Goal: Information Seeking & Learning: Learn about a topic

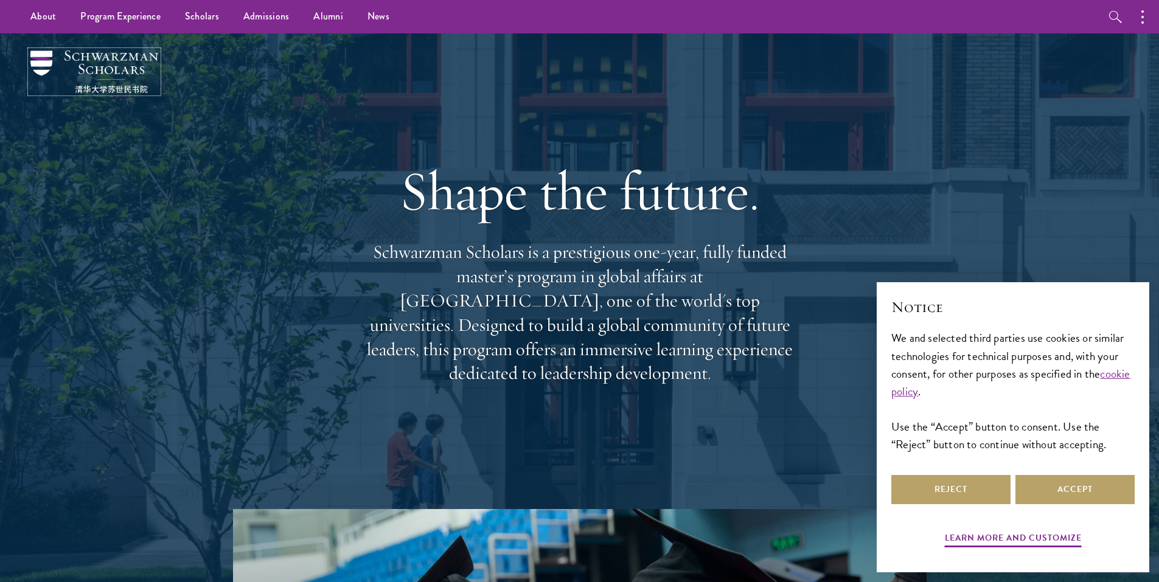
click at [98, 60] on img at bounding box center [94, 72] width 128 height 43
click at [984, 496] on button "Reject" at bounding box center [950, 489] width 119 height 29
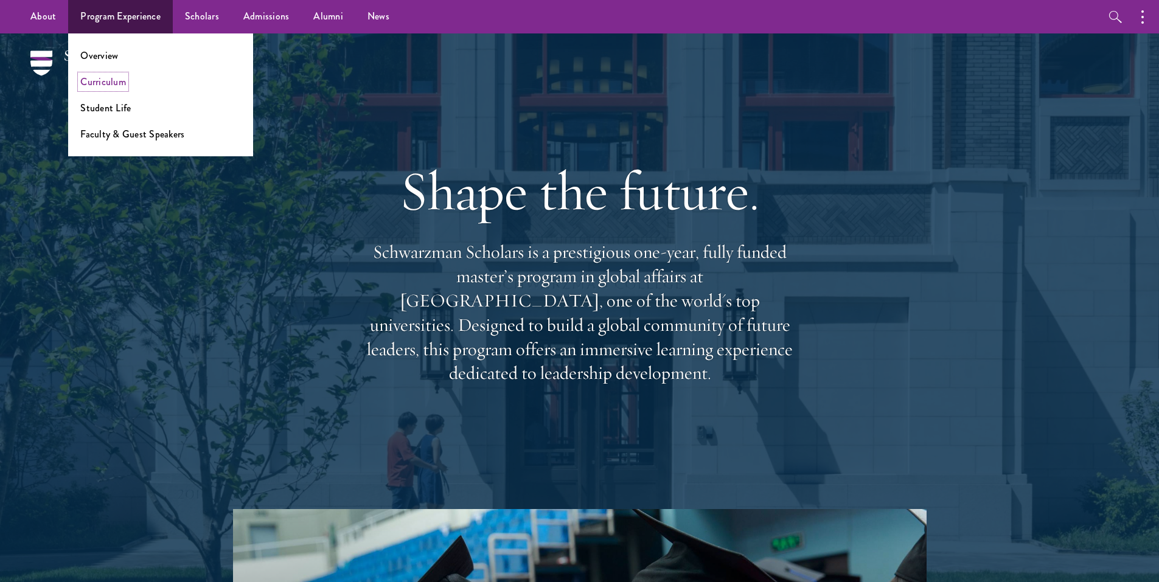
click at [108, 83] on link "Curriculum" at bounding box center [103, 82] width 46 height 14
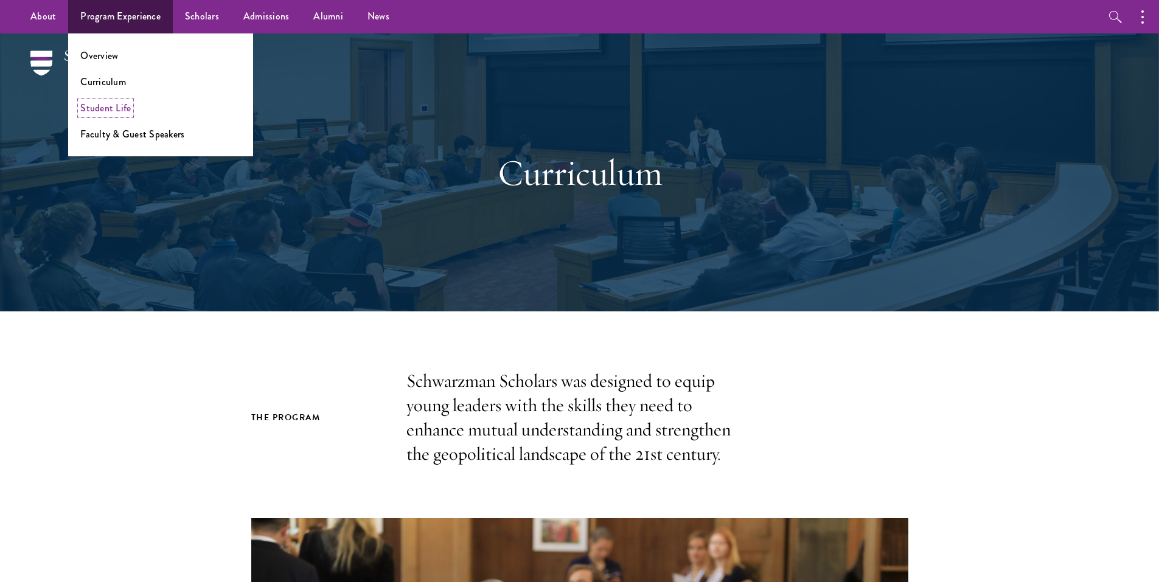
click at [117, 113] on link "Student Life" at bounding box center [105, 108] width 51 height 14
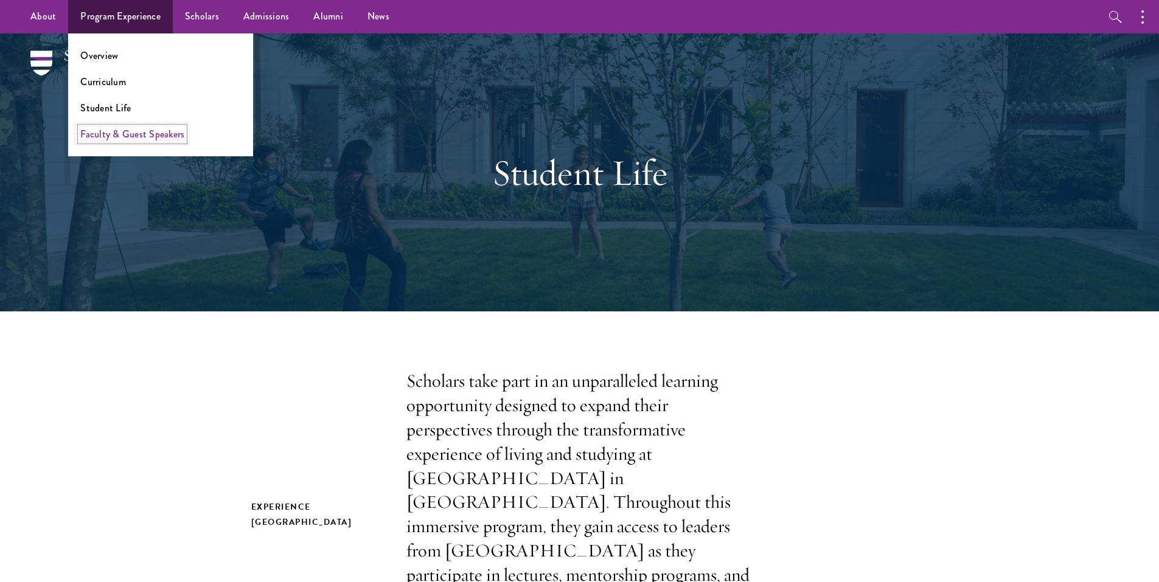
click at [149, 137] on link "Faculty & Guest Speakers" at bounding box center [132, 134] width 104 height 14
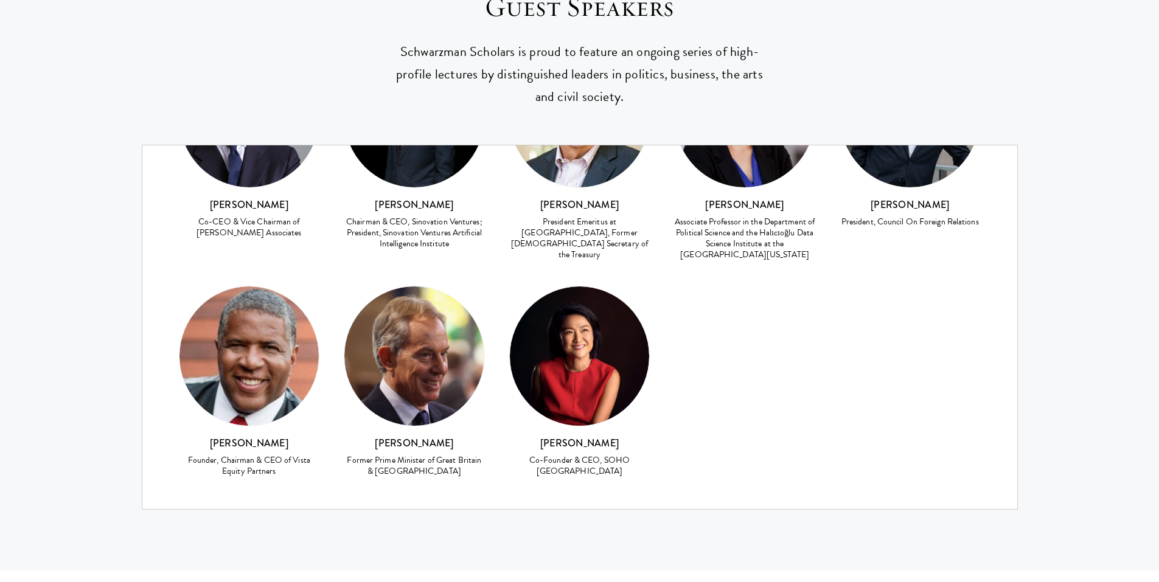
scroll to position [5233, 0]
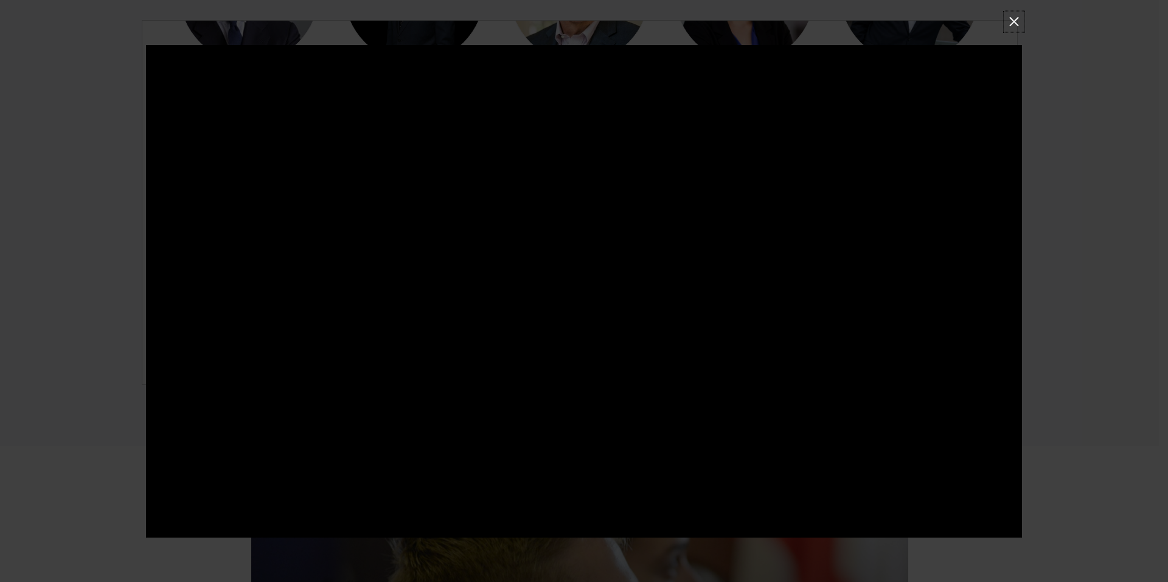
click at [1013, 15] on button at bounding box center [1014, 21] width 16 height 16
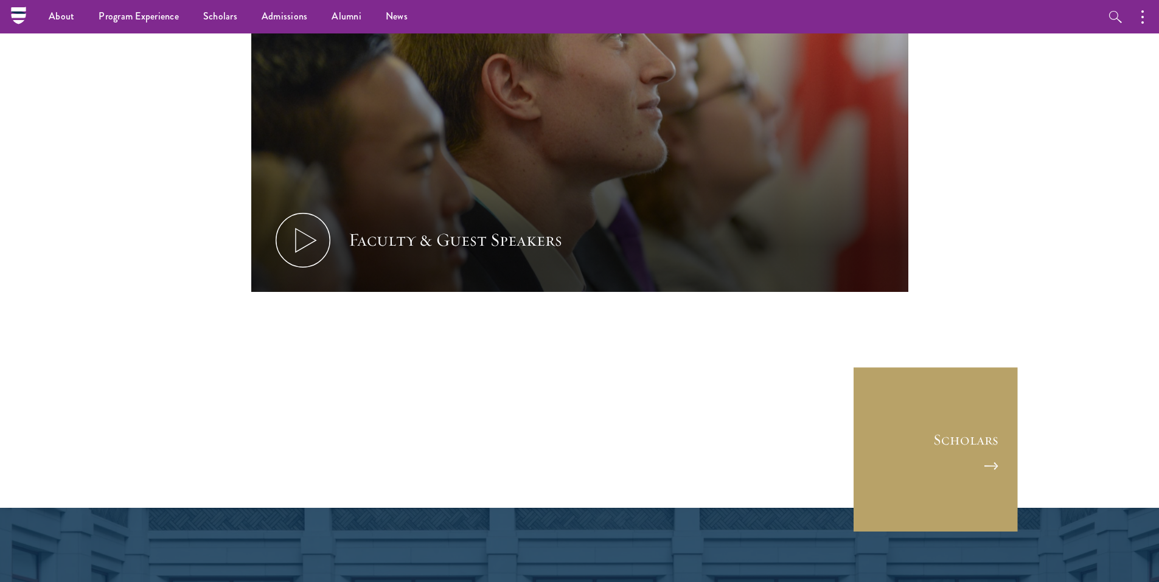
scroll to position [0, 0]
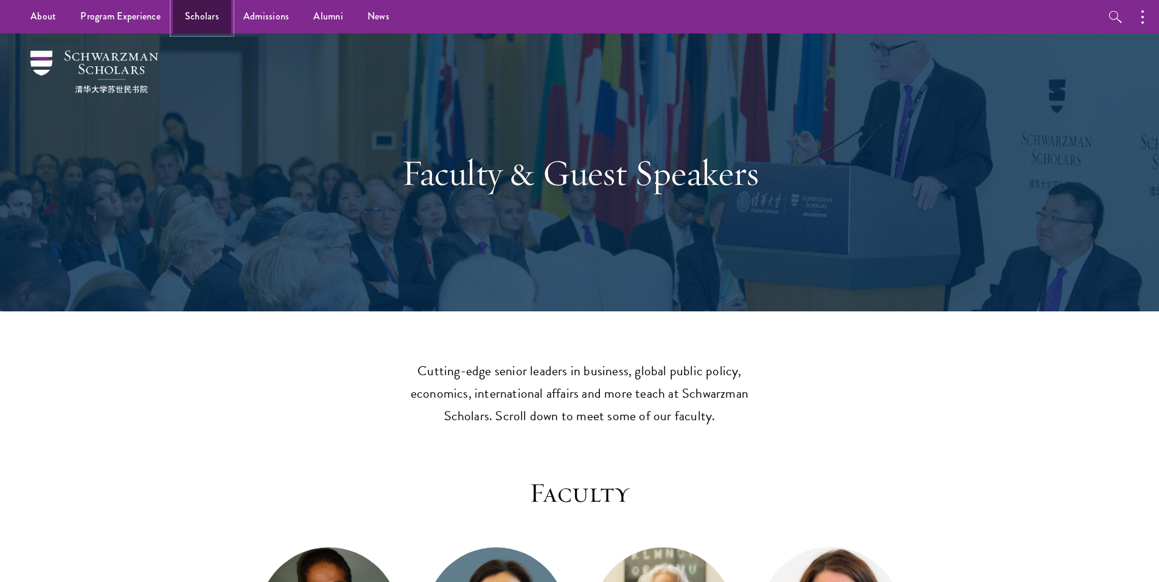
click at [200, 18] on link "Scholars" at bounding box center [202, 16] width 58 height 33
click at [200, 12] on link "Scholars" at bounding box center [202, 16] width 58 height 33
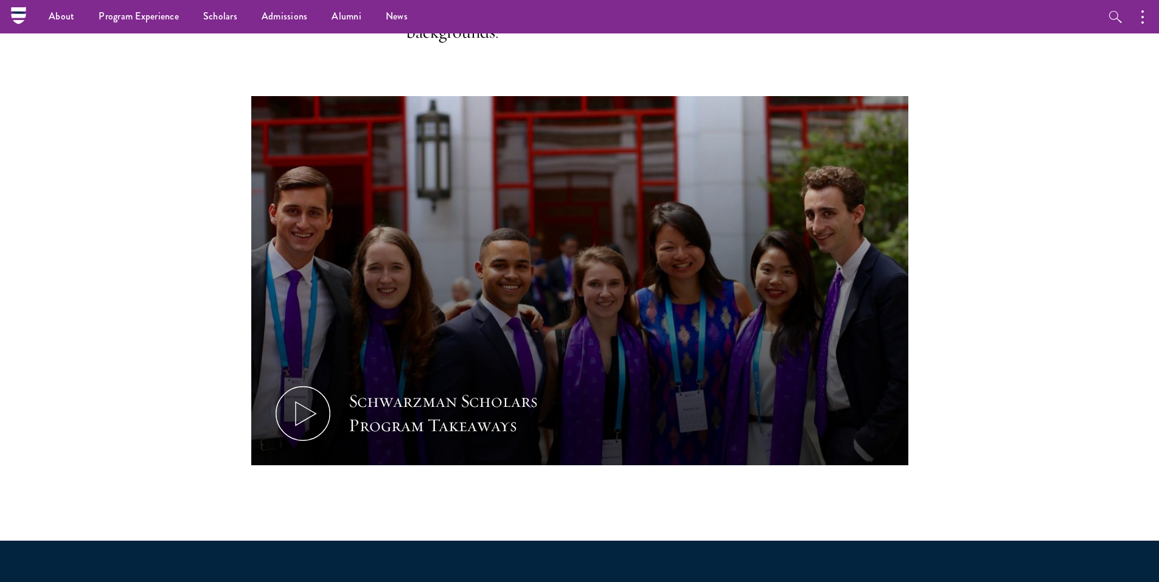
scroll to position [487, 0]
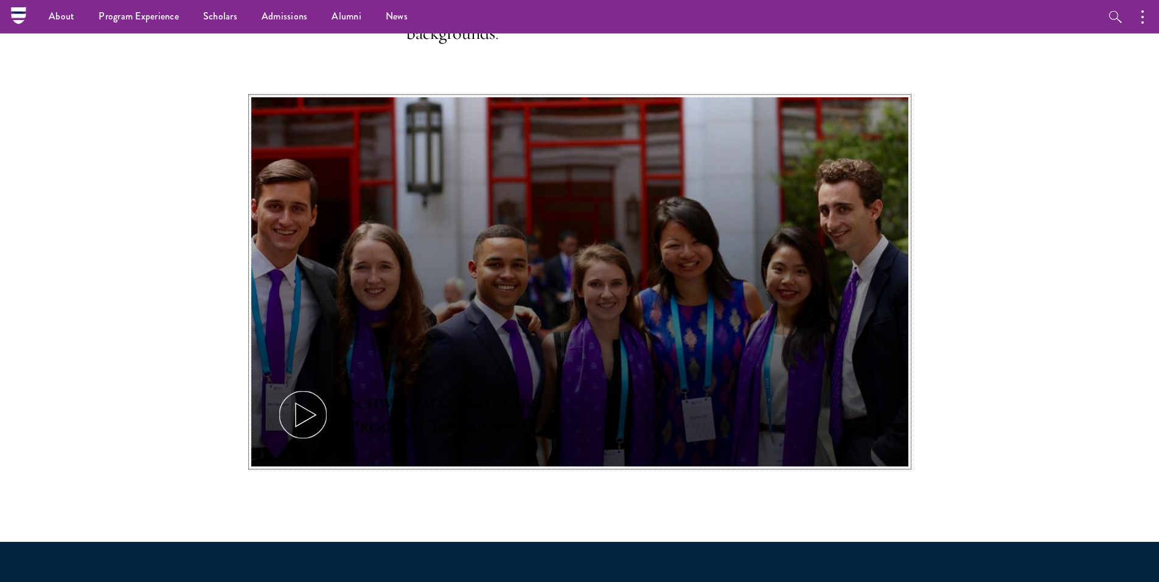
click at [315, 420] on icon at bounding box center [303, 415] width 55 height 55
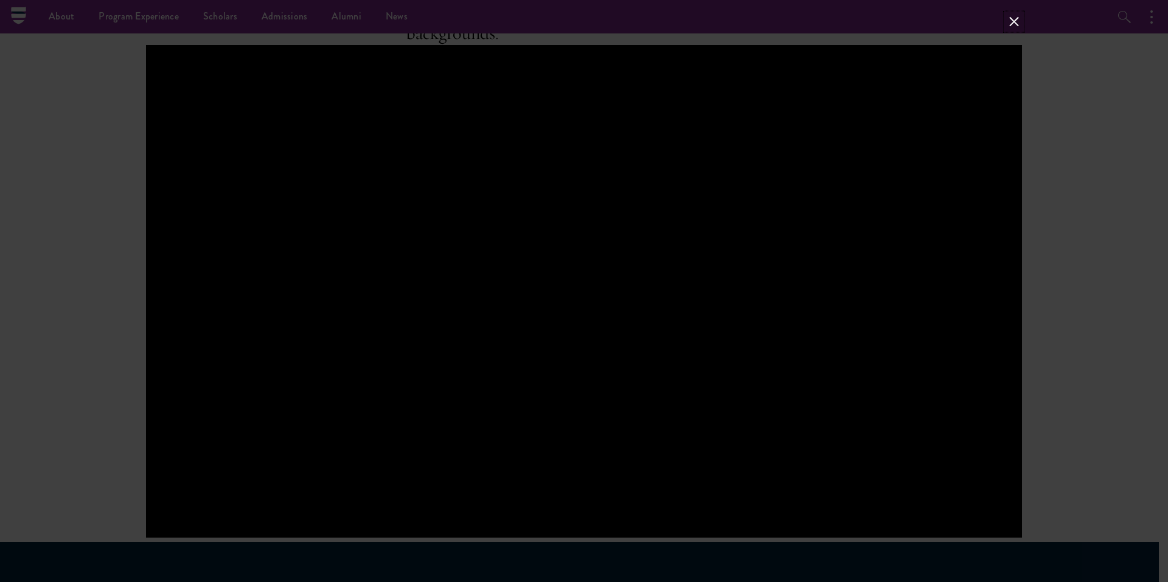
click at [1014, 23] on button at bounding box center [1014, 21] width 16 height 16
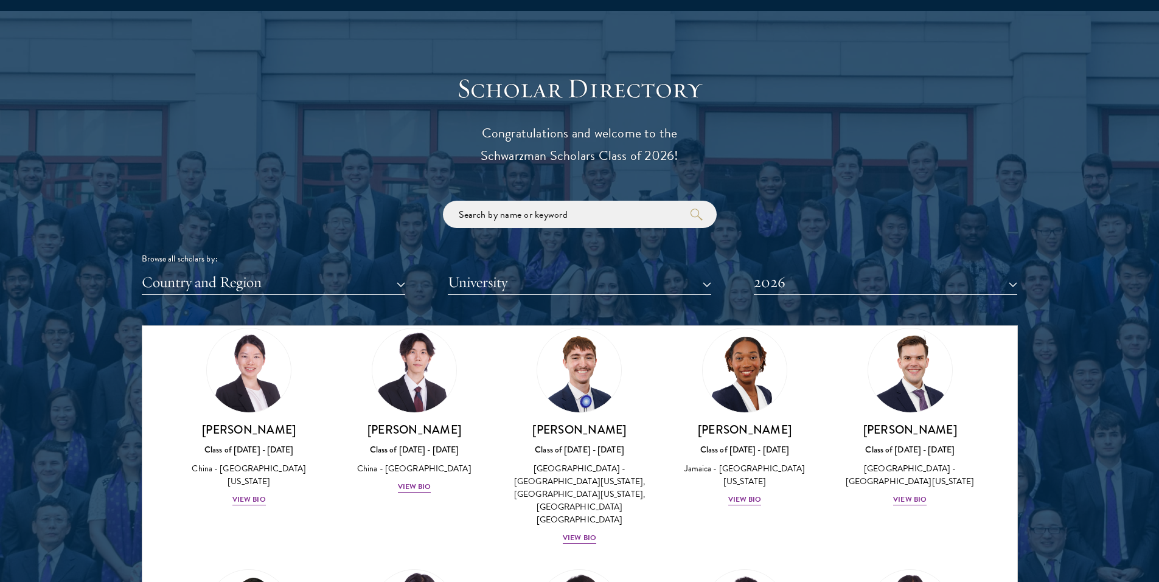
scroll to position [1339, 0]
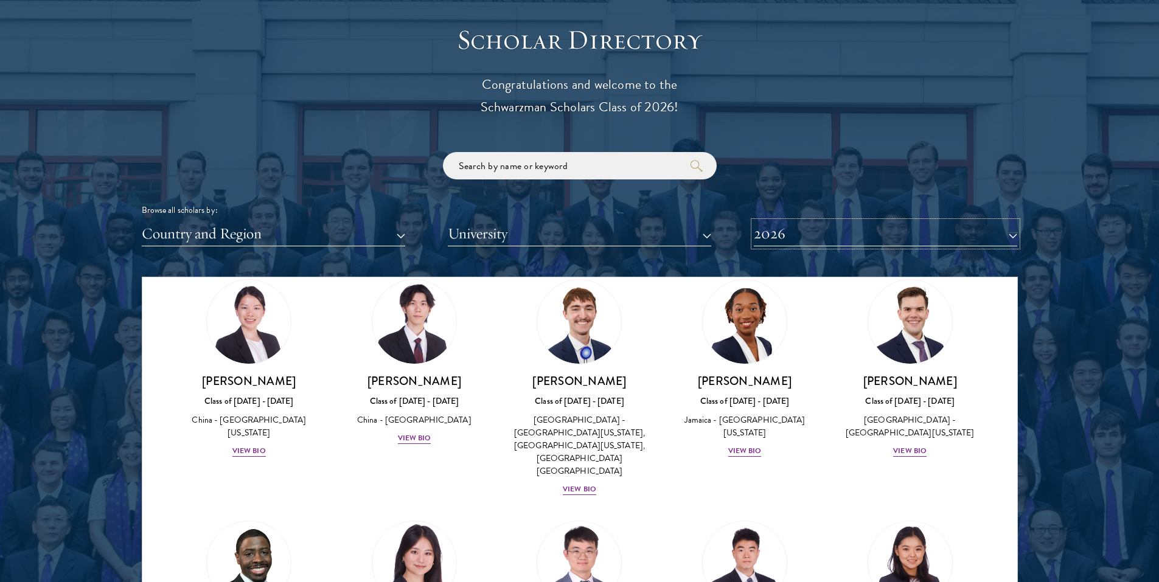
click at [888, 232] on button "2026" at bounding box center [885, 233] width 263 height 25
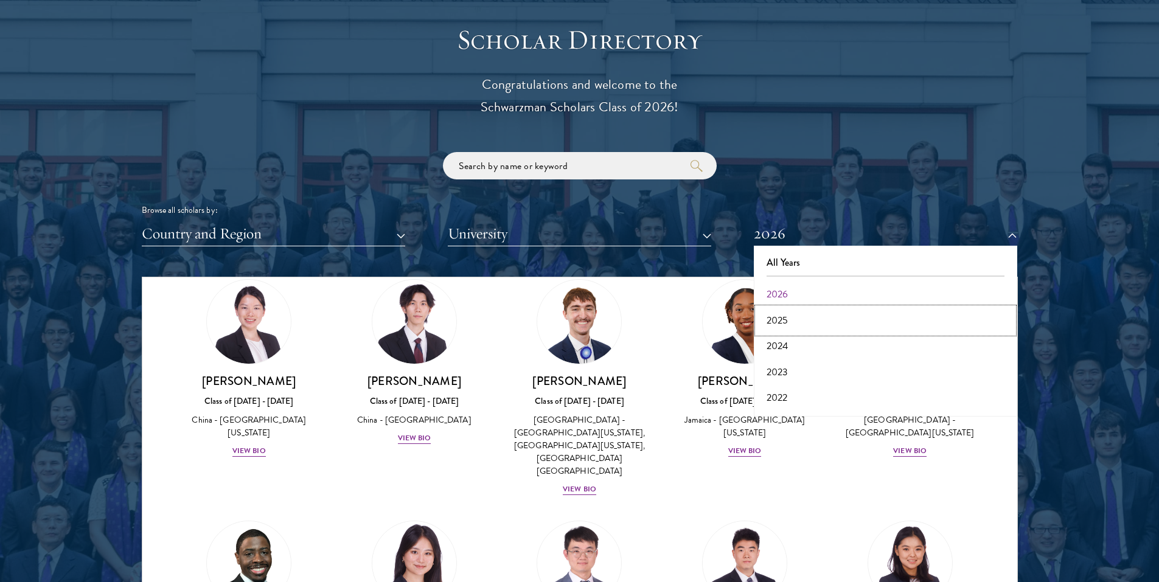
click at [790, 317] on button "2025" at bounding box center [886, 321] width 256 height 26
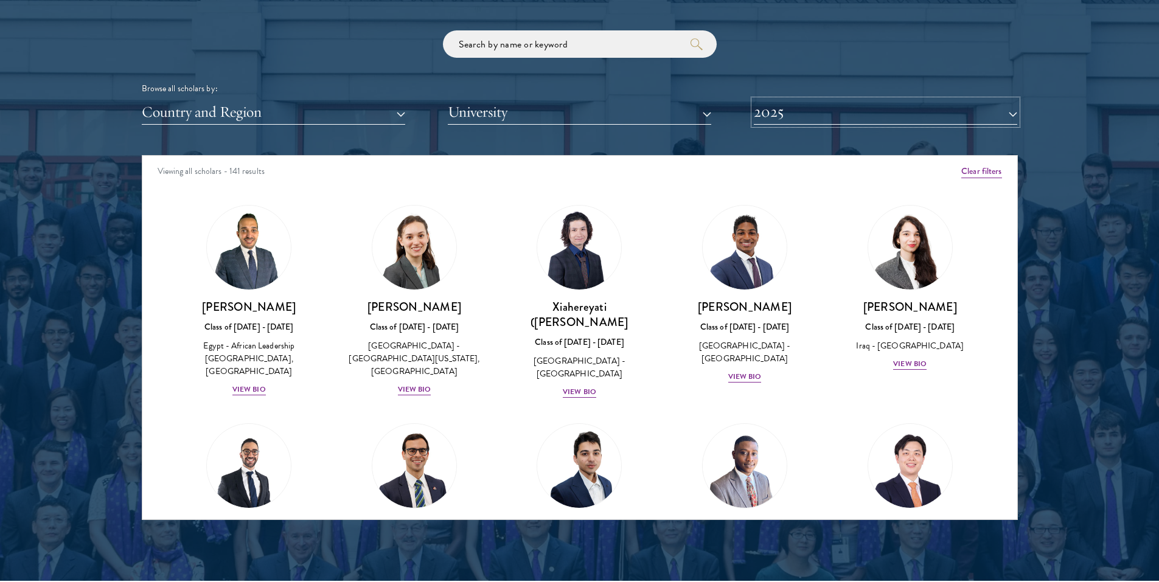
click at [900, 112] on button "2025" at bounding box center [885, 112] width 263 height 25
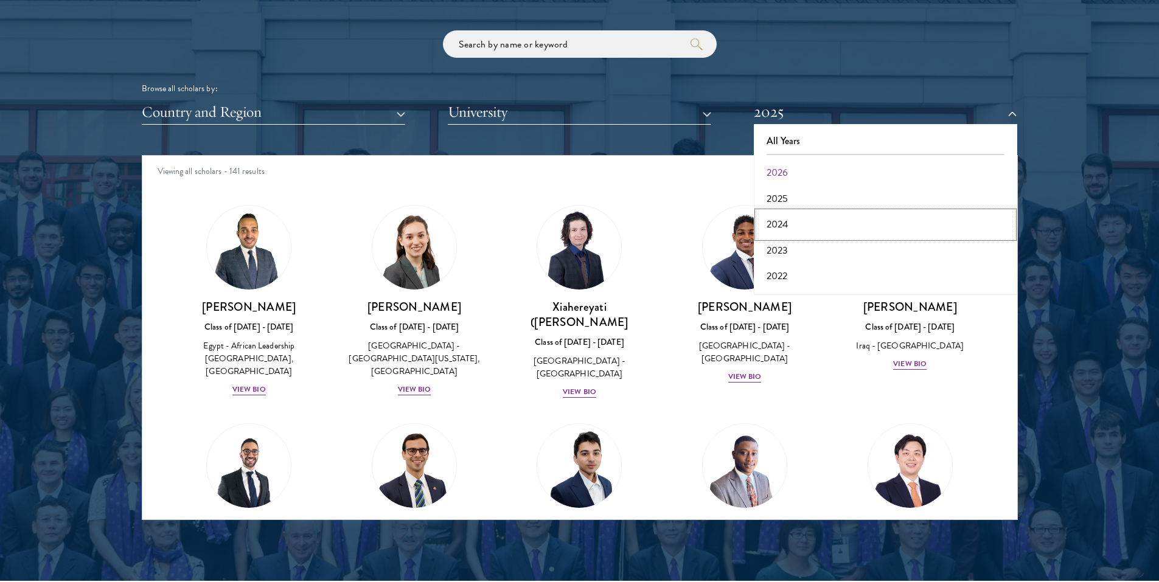
click at [792, 223] on button "2024" at bounding box center [886, 225] width 256 height 26
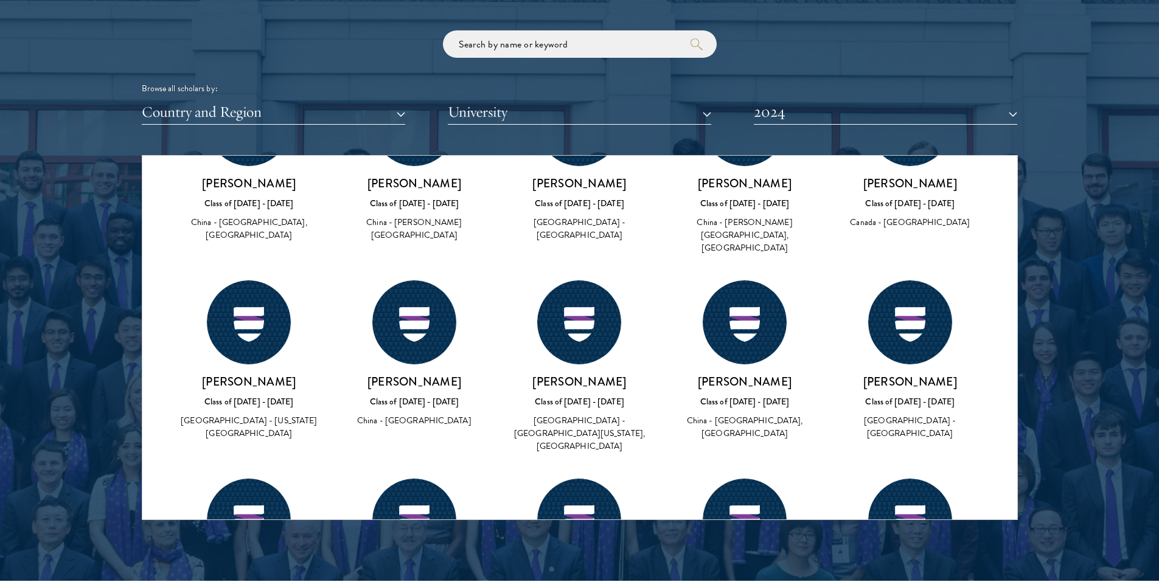
scroll to position [5172, 0]
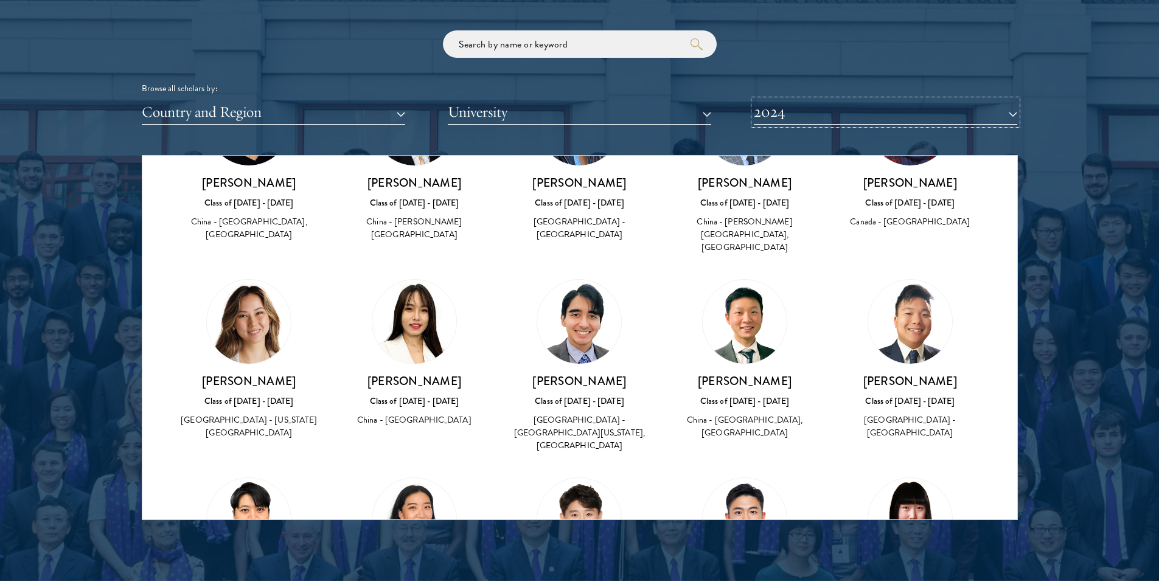
click at [812, 120] on button "2024" at bounding box center [885, 112] width 263 height 25
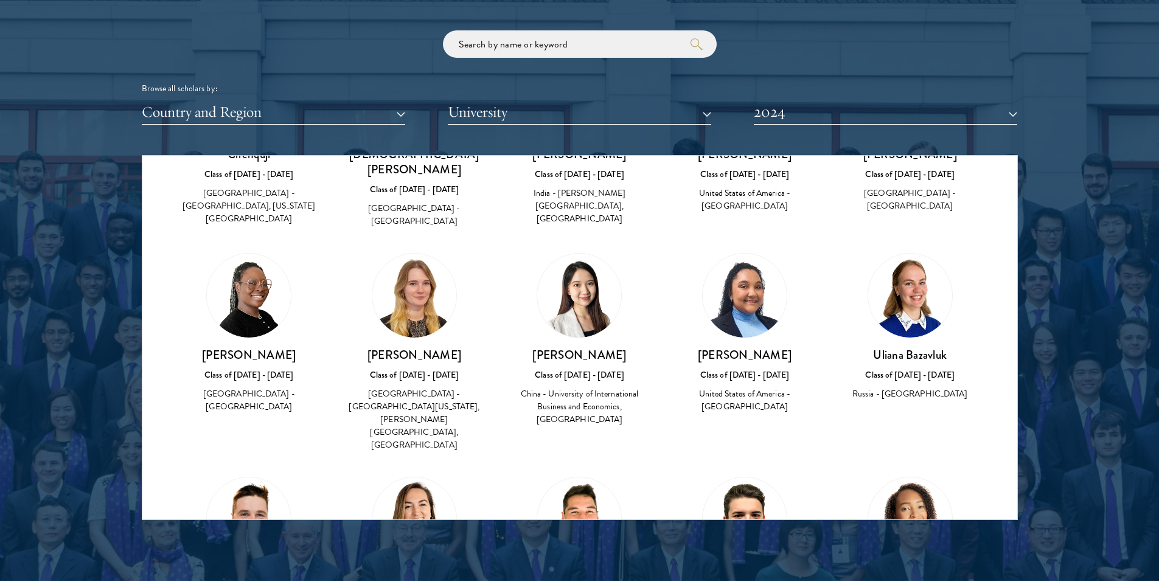
scroll to position [0, 0]
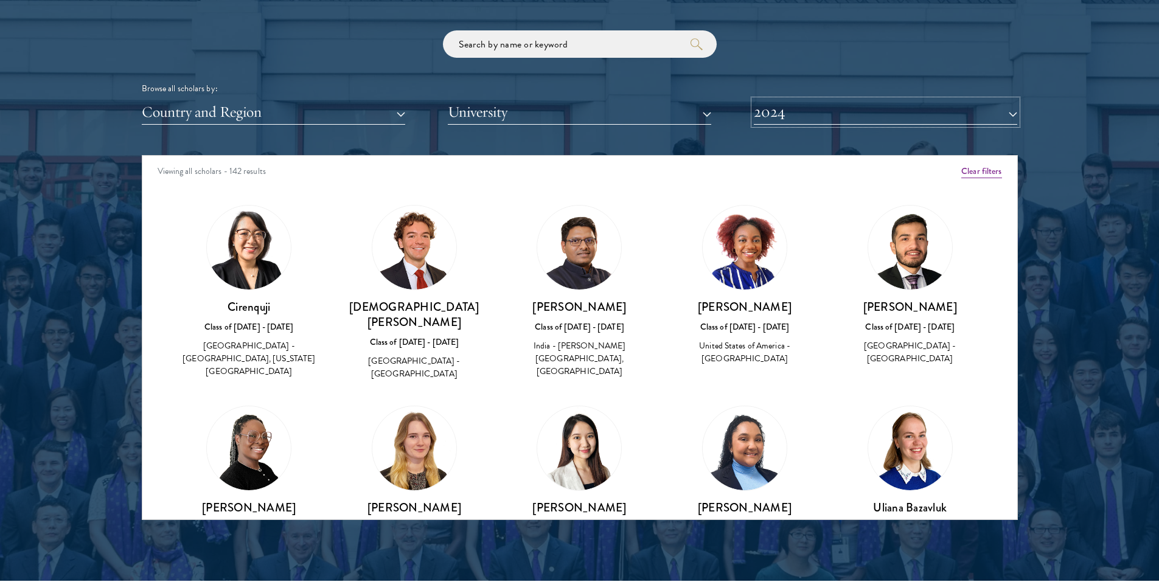
click at [812, 117] on button "2024" at bounding box center [885, 112] width 263 height 25
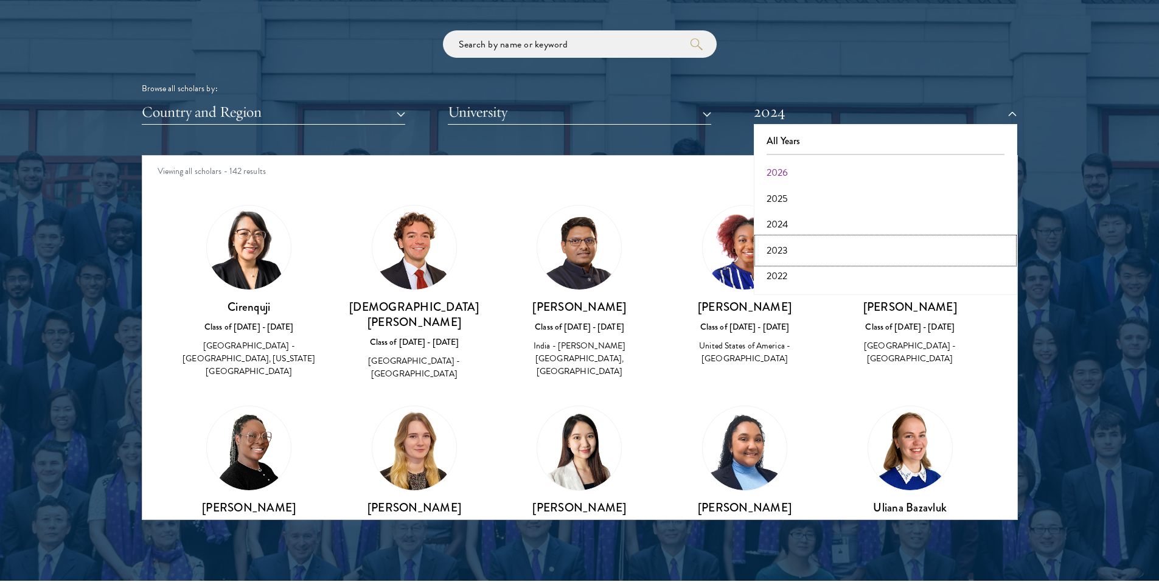
click at [799, 247] on button "2023" at bounding box center [886, 251] width 256 height 26
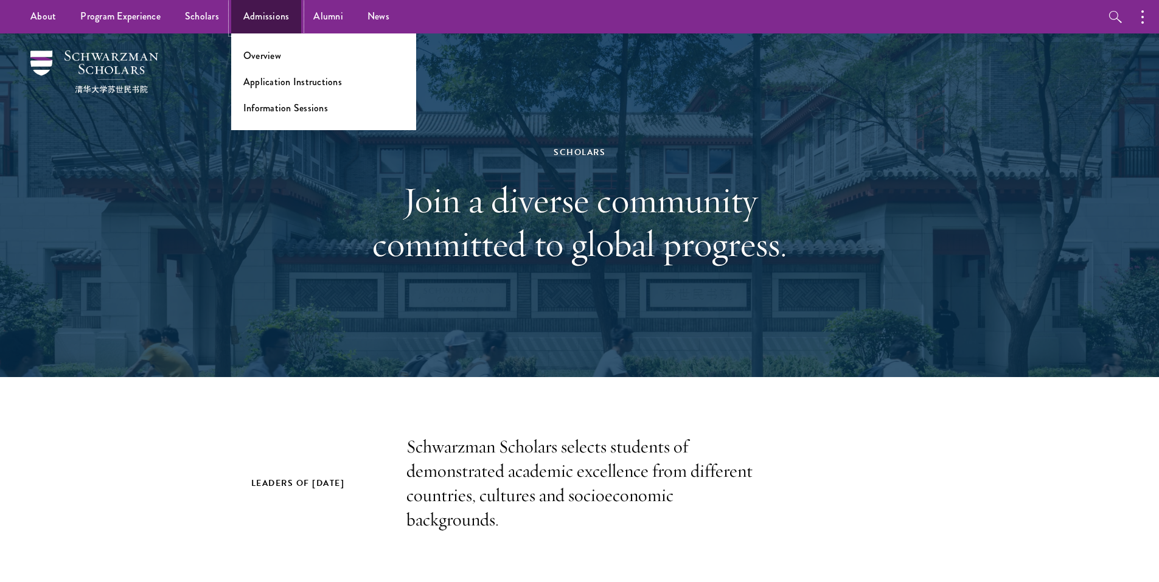
click at [269, 13] on link "Admissions" at bounding box center [266, 16] width 71 height 33
